Goal: Communication & Community: Connect with others

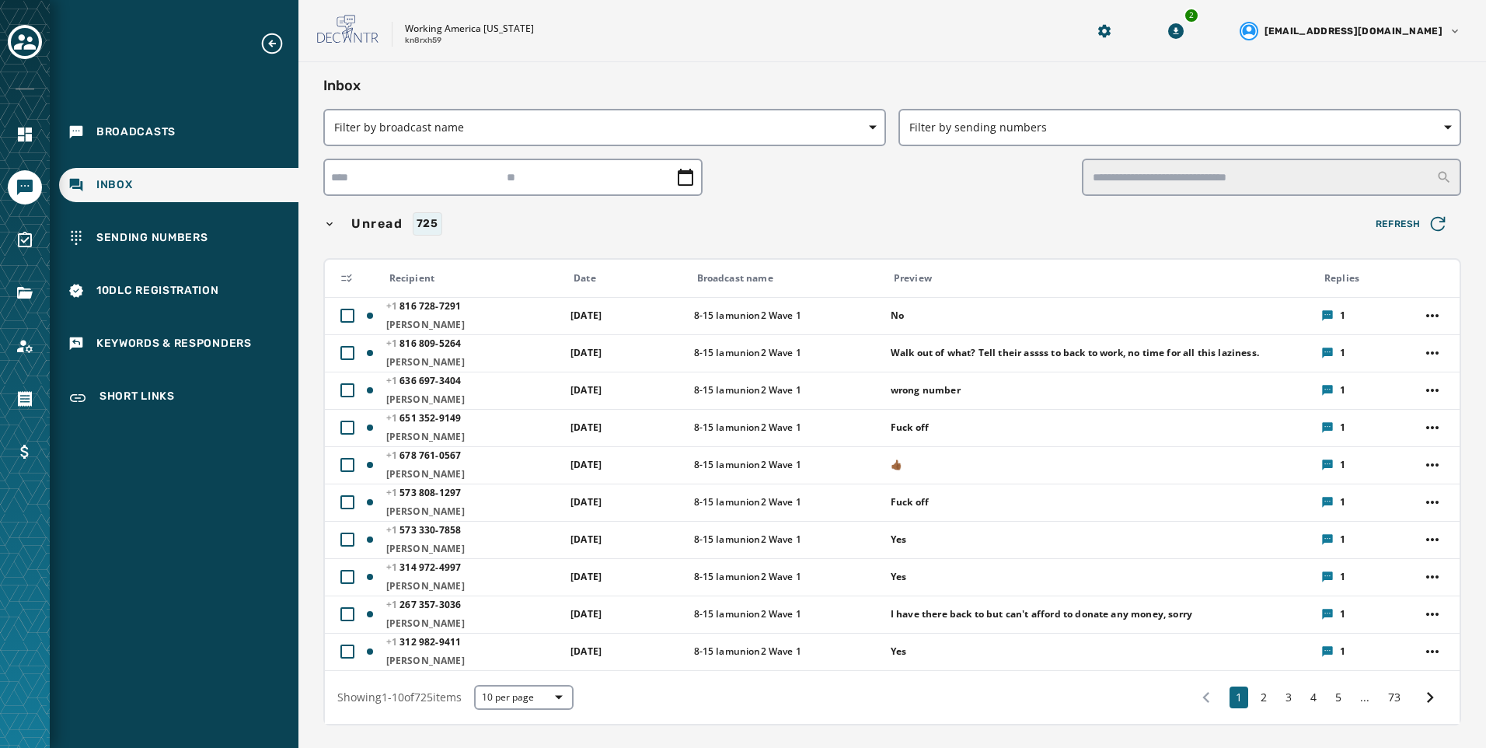
scroll to position [78, 0]
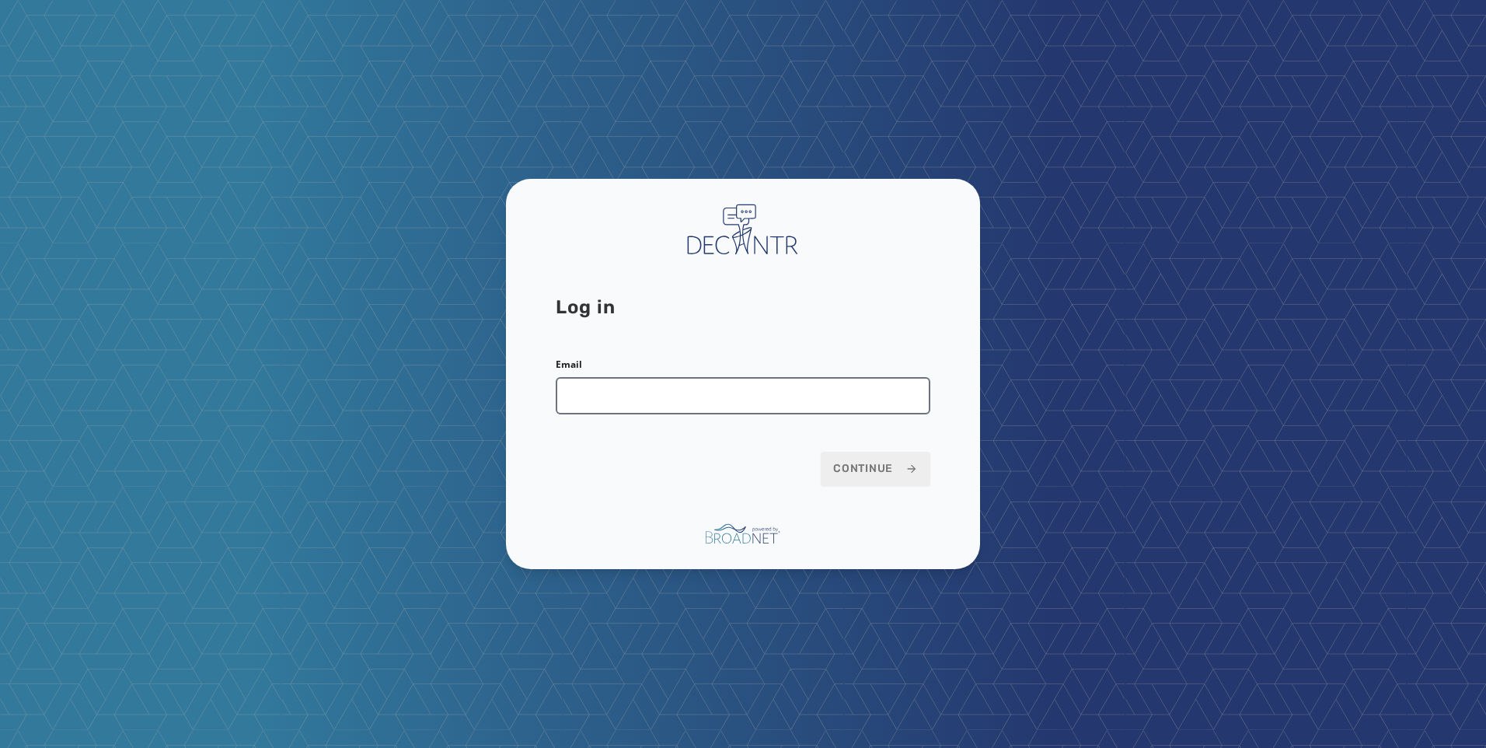
click at [757, 387] on input "Email" at bounding box center [743, 395] width 375 height 37
type input "**********"
click at [832, 461] on button "Continue" at bounding box center [876, 469] width 110 height 34
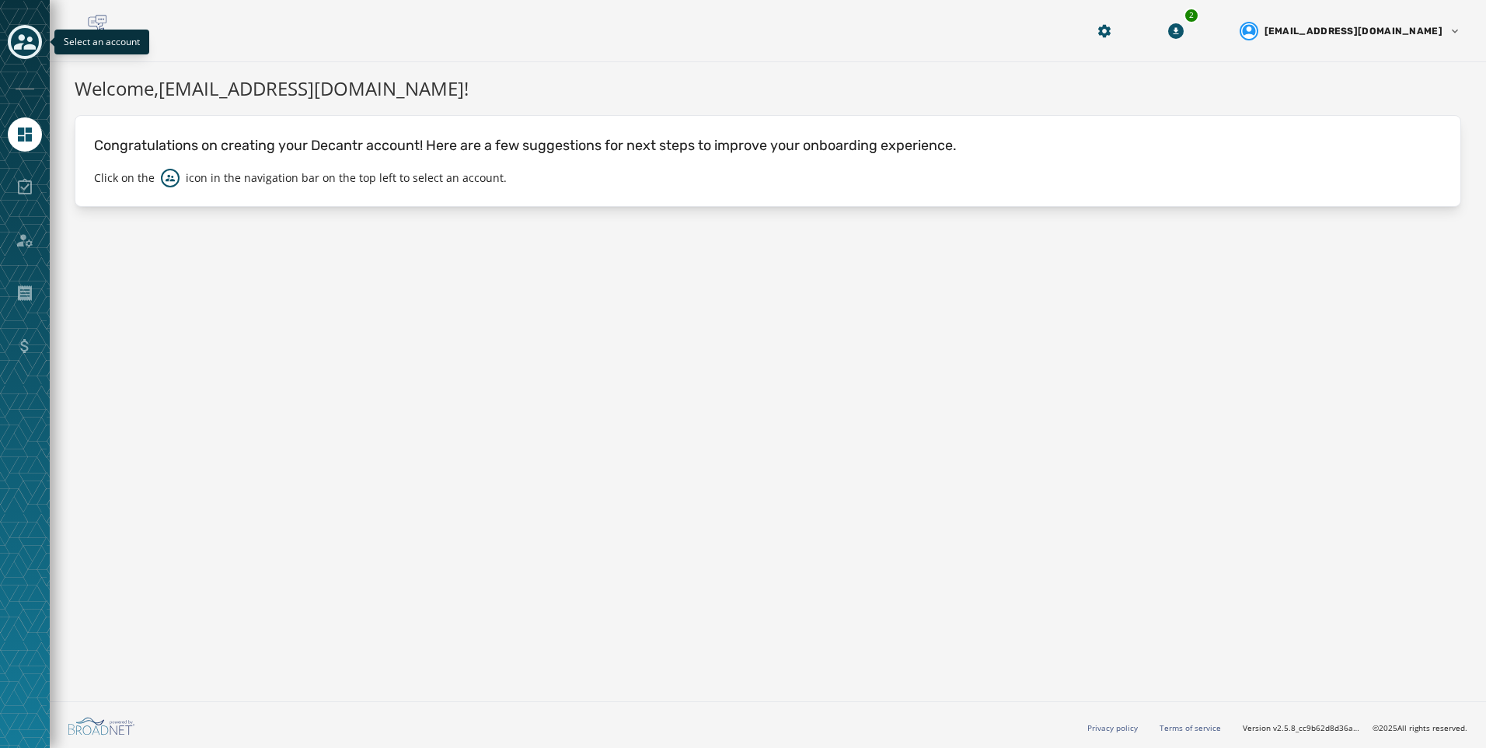
click at [19, 37] on icon "Toggle account select drawer" at bounding box center [25, 42] width 22 height 16
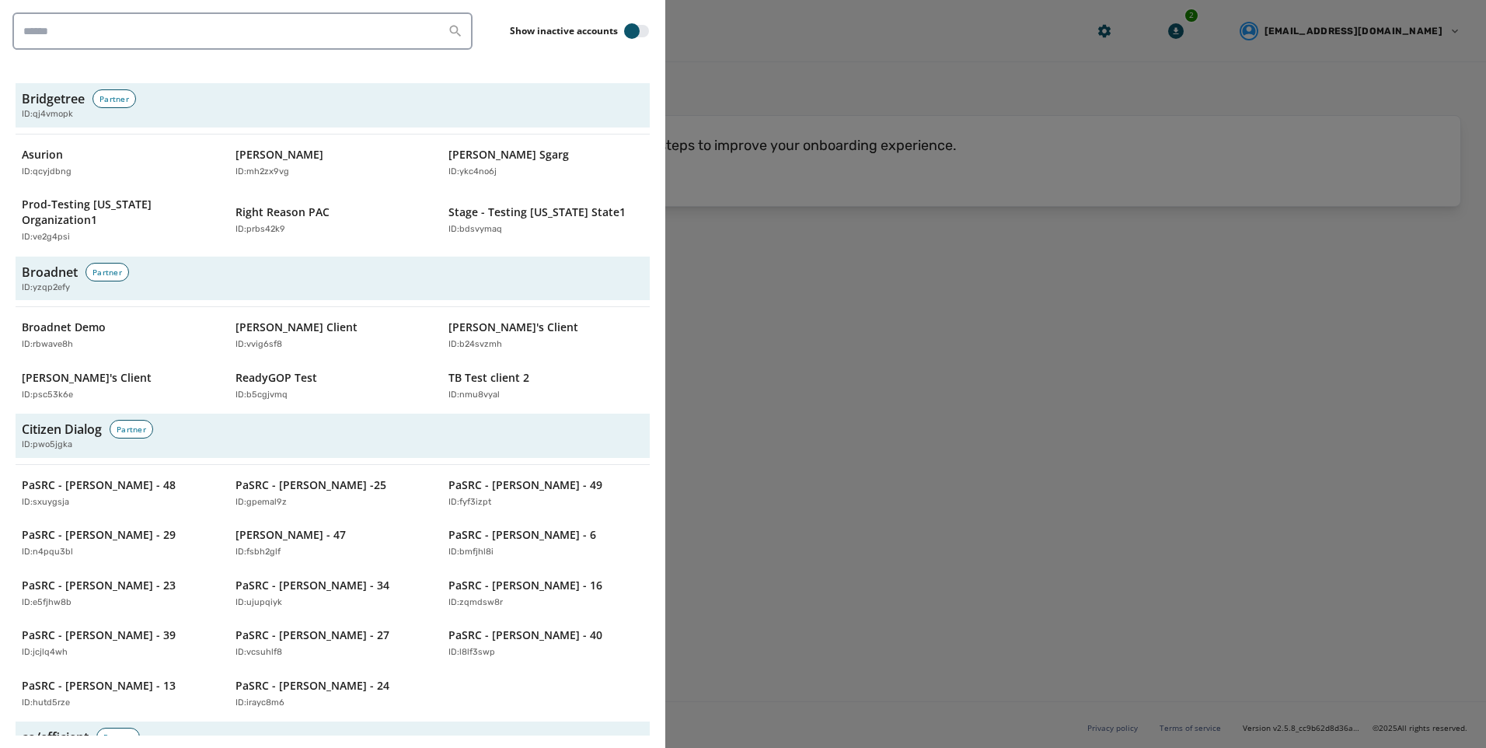
scroll to position [4609, 0]
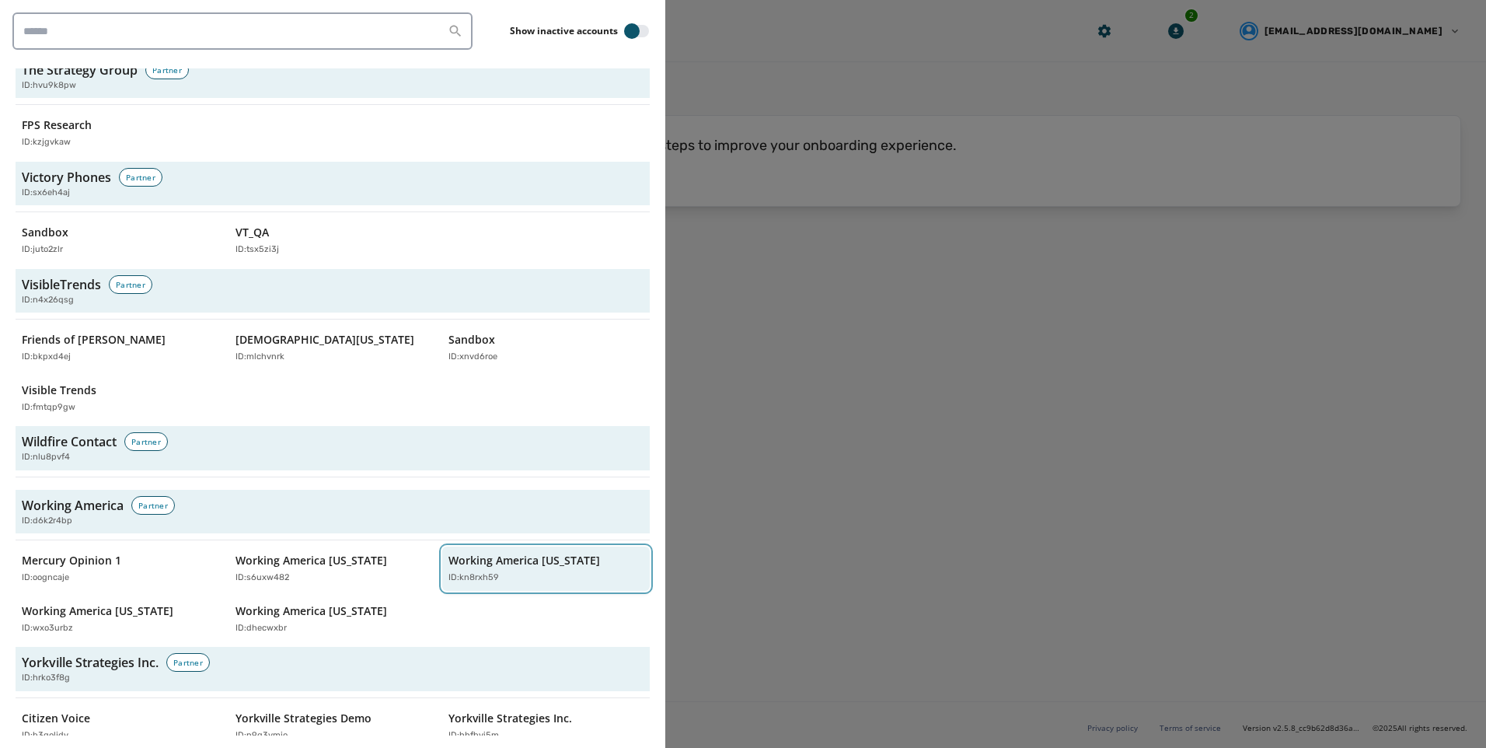
click at [543, 571] on div "ID: kn8rxh59" at bounding box center [538, 577] width 180 height 13
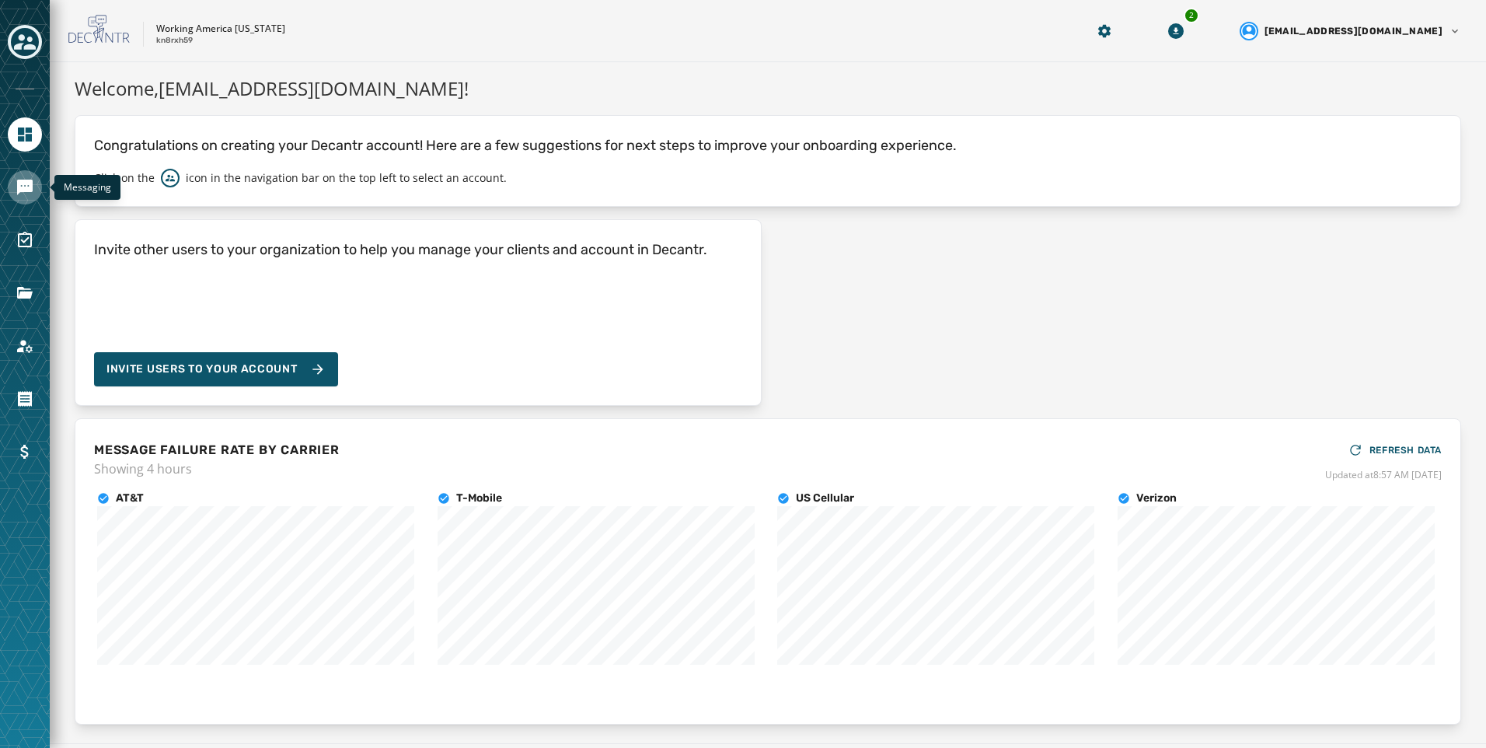
click at [37, 180] on link "Navigate to Messaging" at bounding box center [25, 187] width 34 height 34
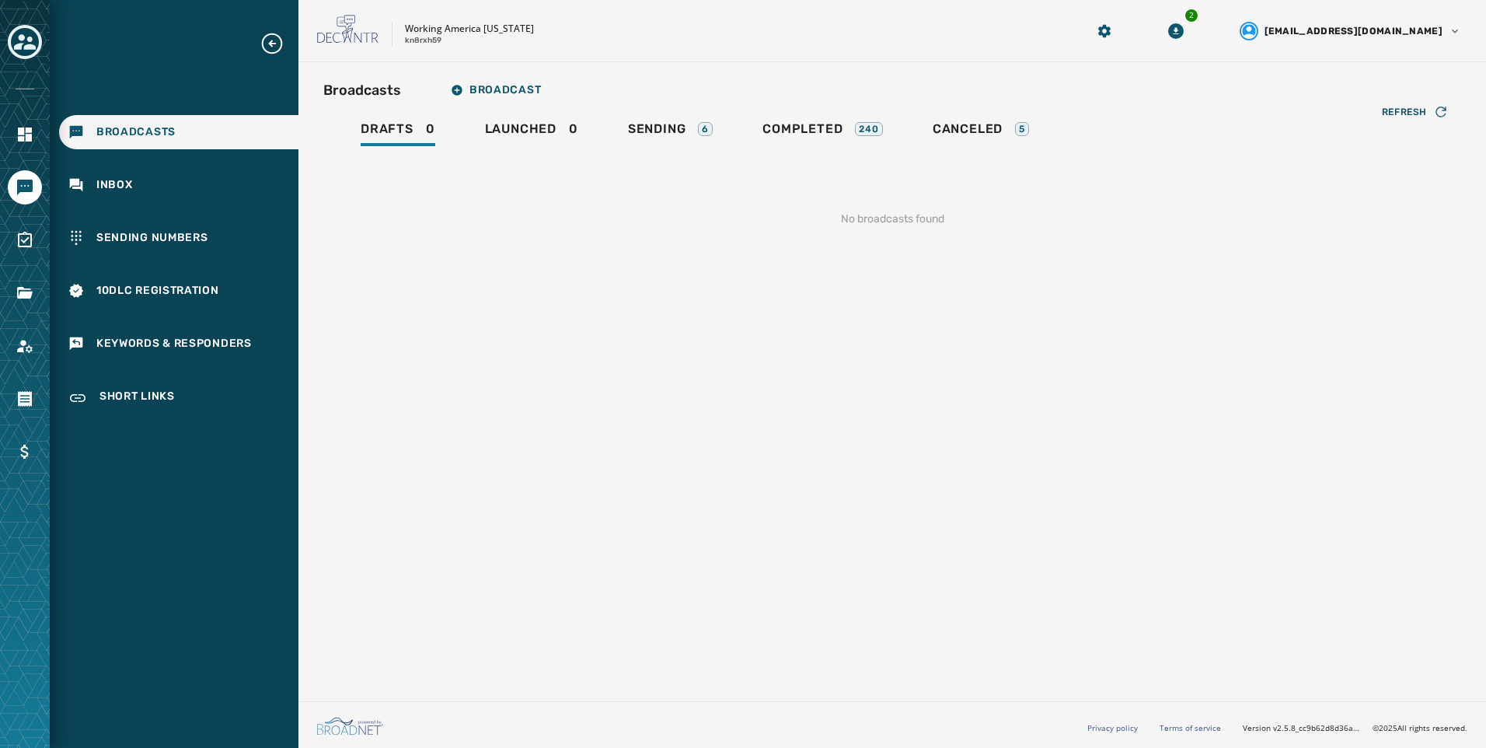
click at [639, 149] on div "Refresh No broadcasts found" at bounding box center [892, 200] width 1138 height 103
click at [646, 98] on div "Broadcasts Broadcast" at bounding box center [892, 90] width 1138 height 31
drag, startPoint x: 646, startPoint y: 98, endPoint x: 652, endPoint y: 141, distance: 43.2
click at [652, 141] on div "Sending 6" at bounding box center [670, 133] width 85 height 25
